Goal: Information Seeking & Learning: Ask a question

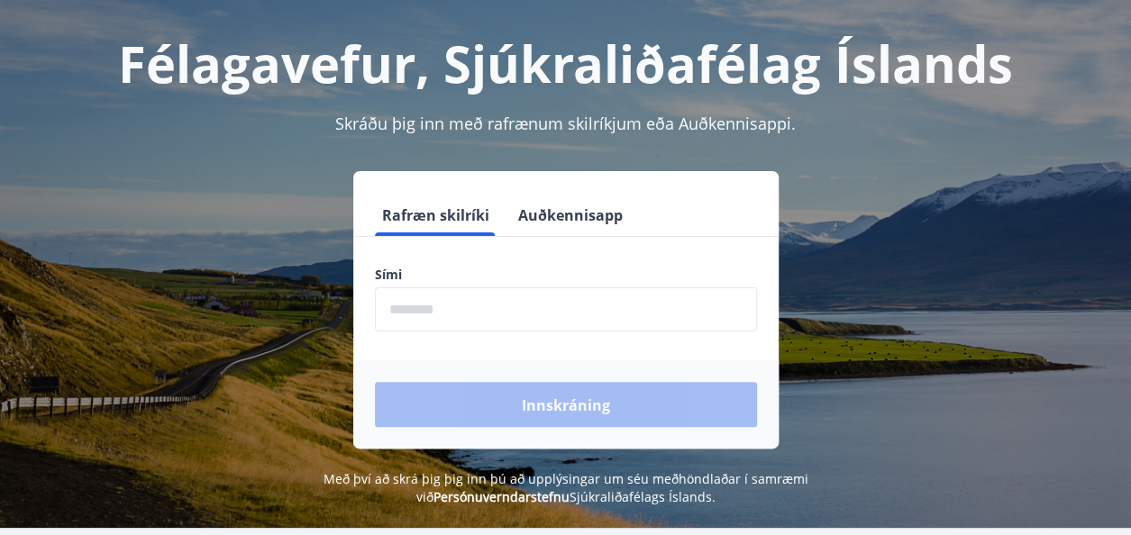
scroll to position [180, 0]
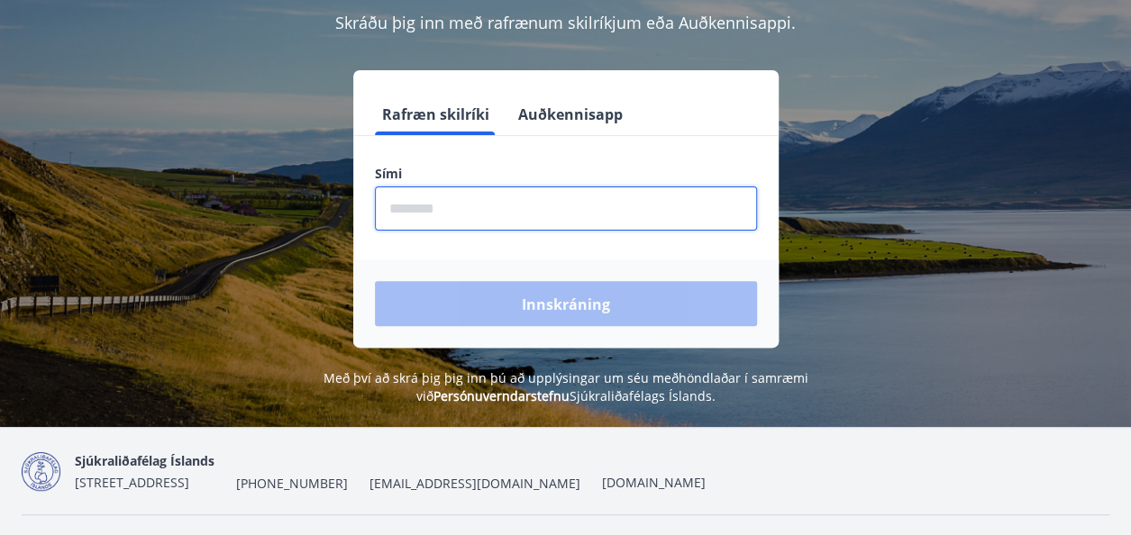
click at [402, 209] on input "phone" at bounding box center [566, 209] width 382 height 44
type input "********"
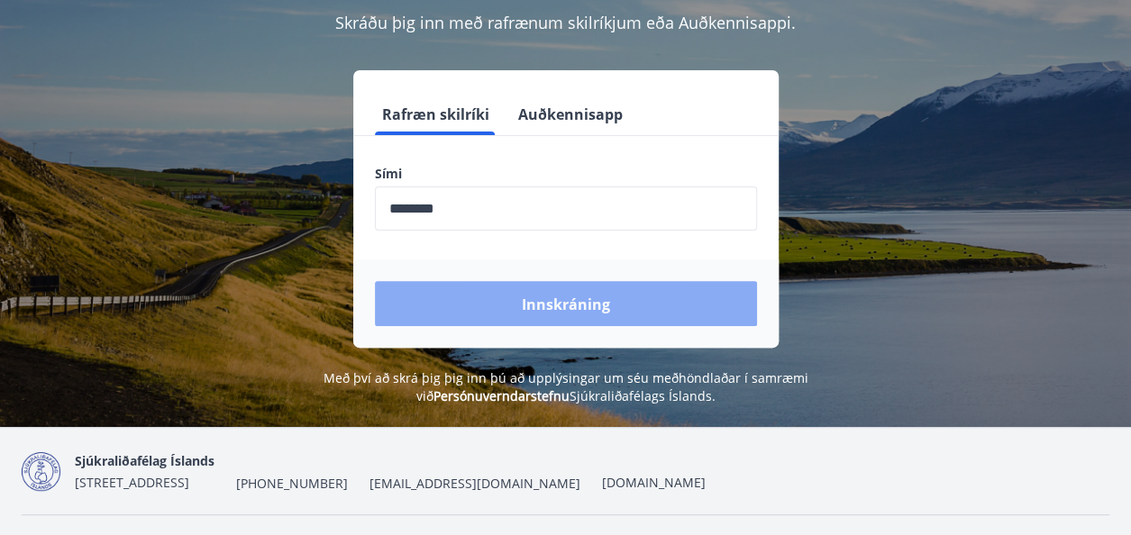
click at [560, 304] on font "Innskráning" at bounding box center [566, 305] width 88 height 20
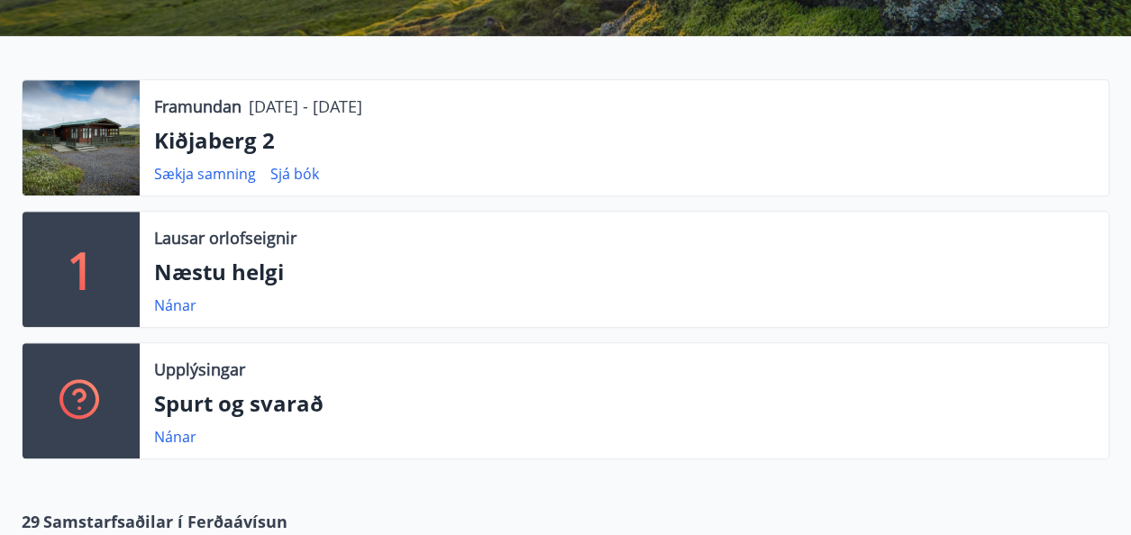
scroll to position [360, 0]
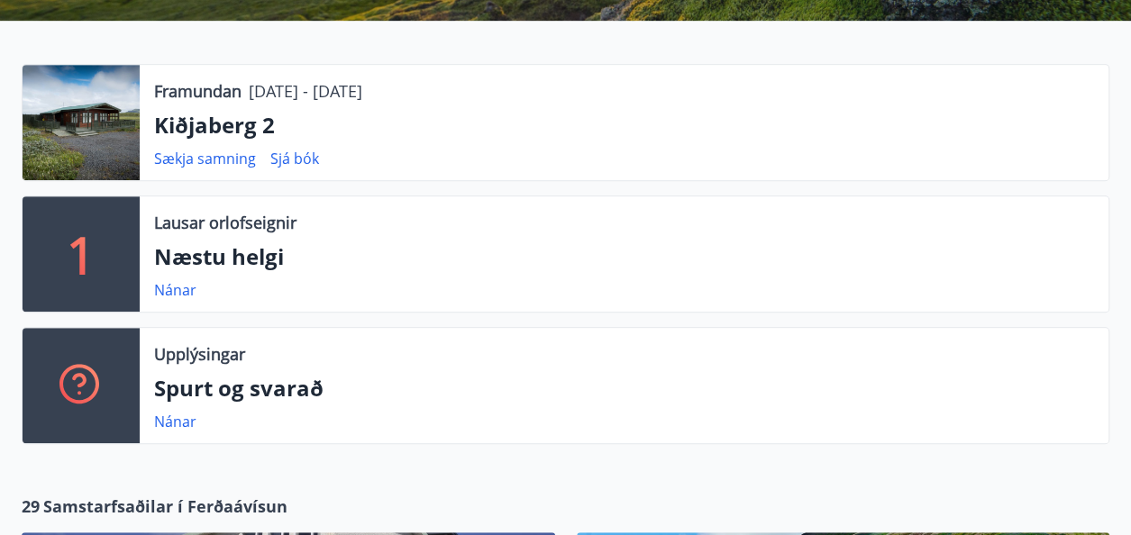
click at [80, 384] on icon at bounding box center [79, 380] width 14 height 14
click at [202, 394] on font "Spurt og svarað" at bounding box center [238, 388] width 169 height 30
click at [189, 424] on font "Nánar" at bounding box center [175, 422] width 42 height 20
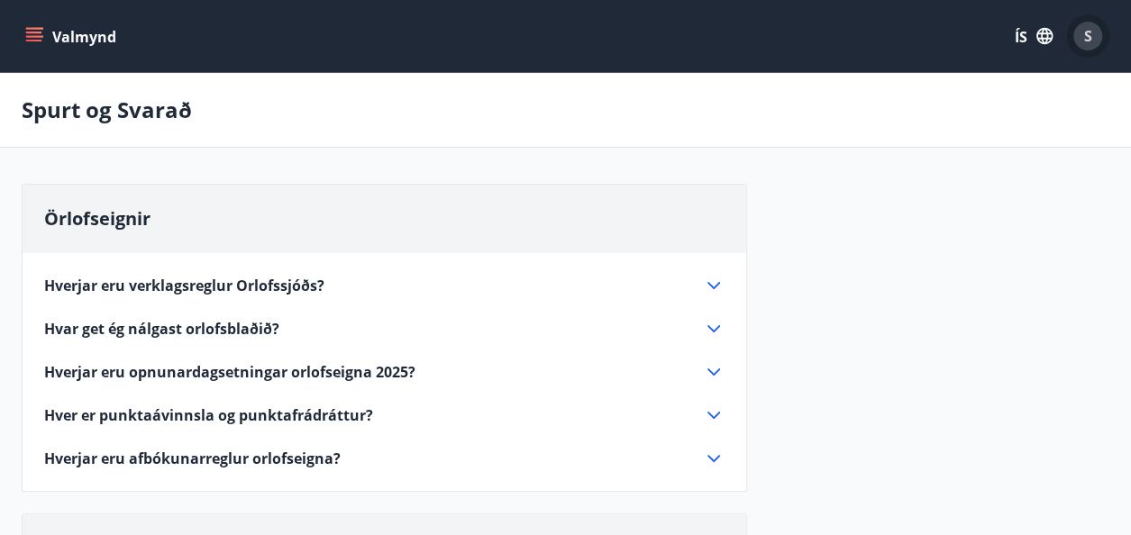
click at [1089, 37] on font "S" at bounding box center [1088, 36] width 8 height 20
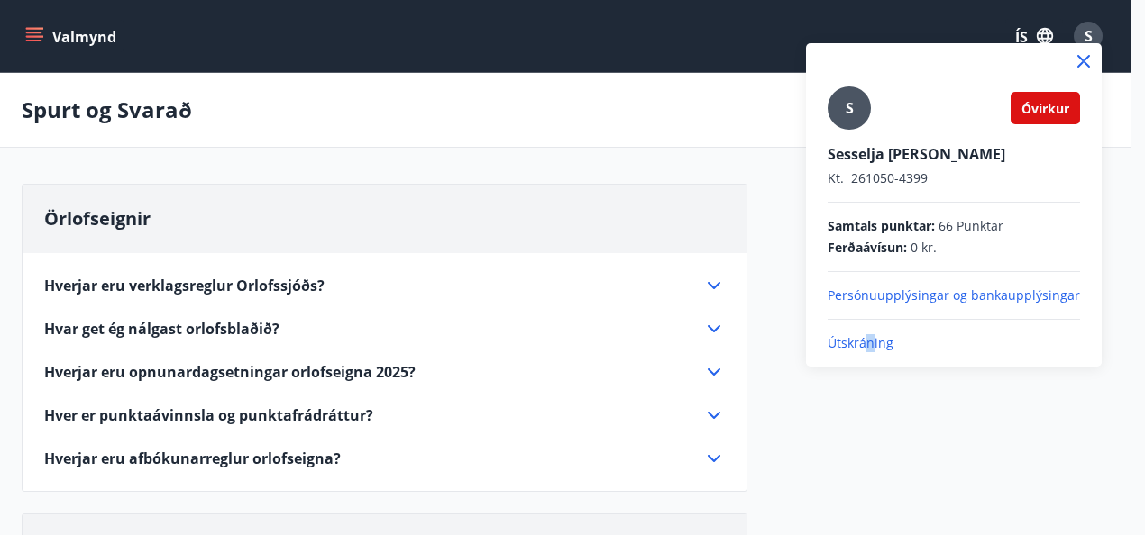
click at [870, 345] on font "Útskráning" at bounding box center [860, 342] width 66 height 17
